Goal: Check status: Check status

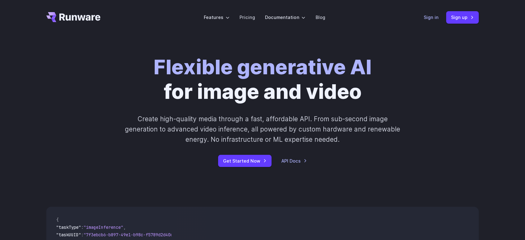
click at [432, 18] on link "Sign in" at bounding box center [431, 17] width 15 height 7
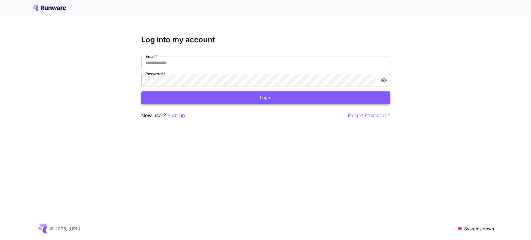
type input "**********"
click at [234, 100] on button "Login" at bounding box center [265, 97] width 249 height 13
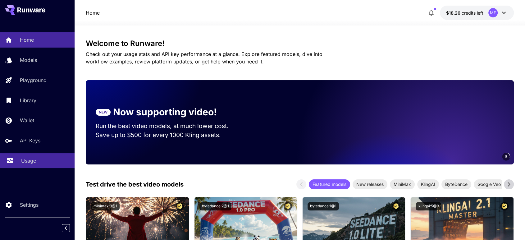
click at [25, 164] on p "Usage" at bounding box center [28, 160] width 15 height 7
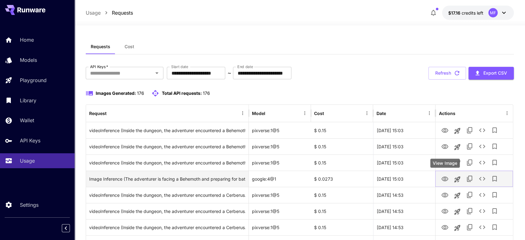
click at [441, 177] on icon "View Image" at bounding box center [444, 178] width 7 height 7
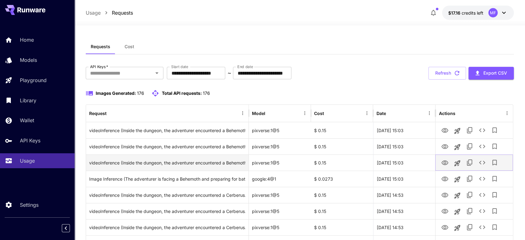
click at [446, 163] on icon "View Video" at bounding box center [445, 162] width 7 height 5
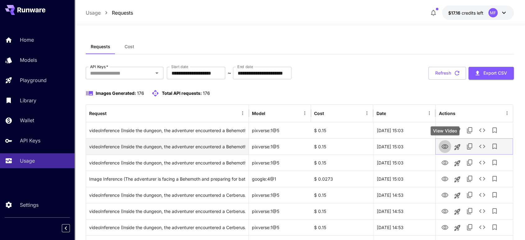
click at [447, 146] on icon "View Video" at bounding box center [444, 146] width 7 height 7
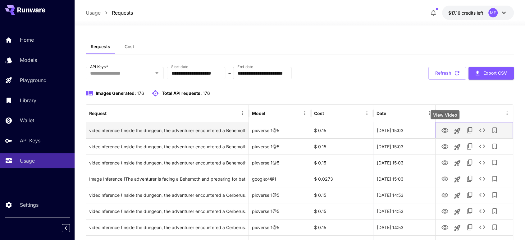
click at [447, 129] on icon "View Video" at bounding box center [444, 130] width 7 height 7
